Goal: Task Accomplishment & Management: Complete application form

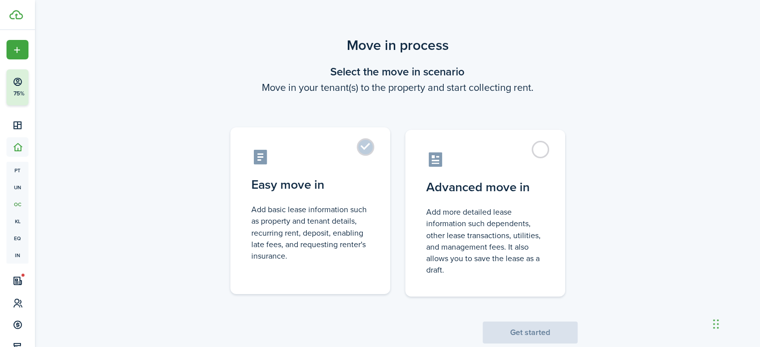
click at [316, 159] on control-radio-card-icon at bounding box center [310, 156] width 118 height 17
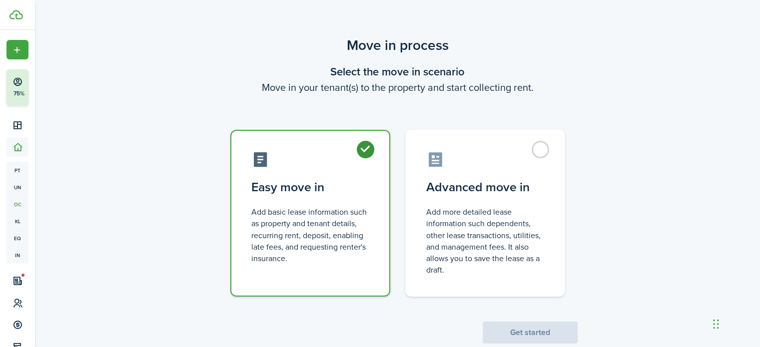
radio input "true"
click at [527, 334] on button "Get started" at bounding box center [529, 333] width 95 height 22
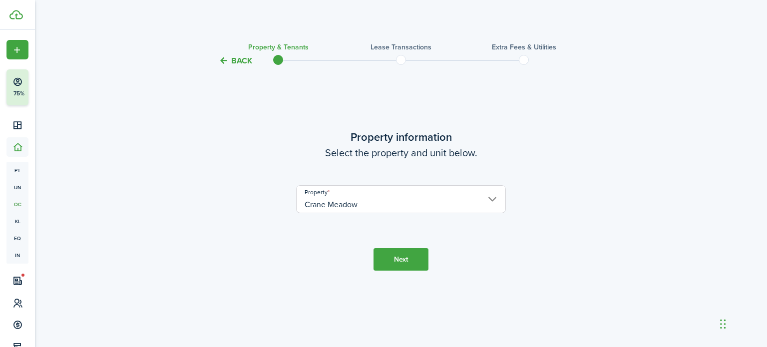
click at [402, 255] on button "Next" at bounding box center [401, 259] width 55 height 22
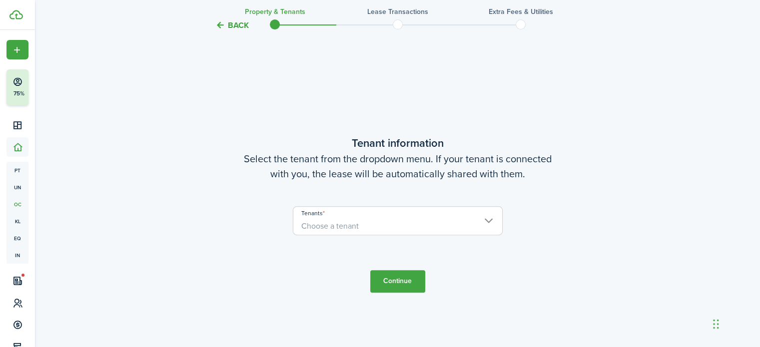
scroll to position [280, 0]
click at [374, 219] on span "Choose a tenant" at bounding box center [397, 225] width 209 height 17
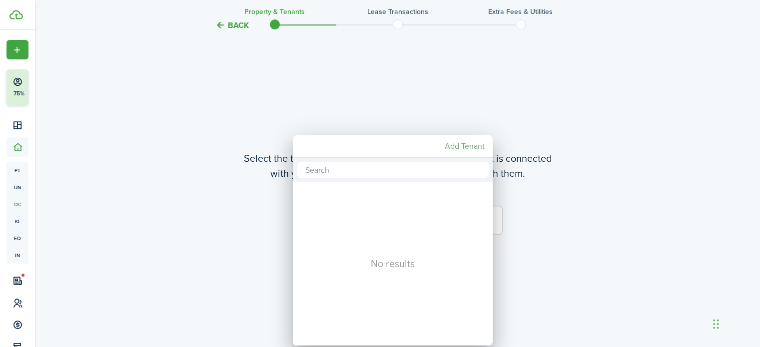
drag, startPoint x: 418, startPoint y: 141, endPoint x: 620, endPoint y: 100, distance: 206.4
click at [620, 100] on div "No results Add Tenant" at bounding box center [380, 173] width 760 height 347
click at [326, 123] on div at bounding box center [379, 173] width 919 height 507
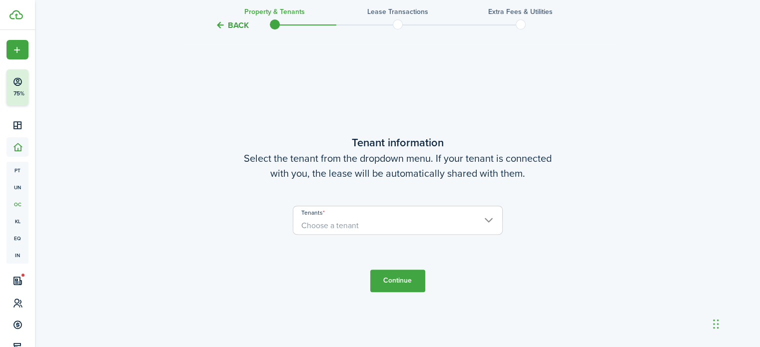
click at [401, 20] on span at bounding box center [397, 24] width 15 height 15
